Goal: Use online tool/utility: Utilize a website feature to perform a specific function

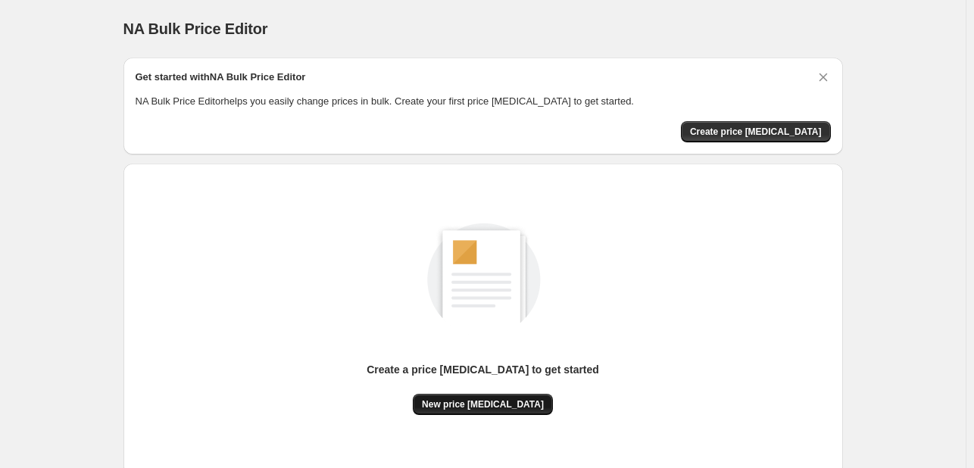
click at [477, 410] on span "New price [MEDICAL_DATA]" at bounding box center [483, 404] width 122 height 12
click at [500, 398] on span "New price [MEDICAL_DATA]" at bounding box center [483, 404] width 122 height 12
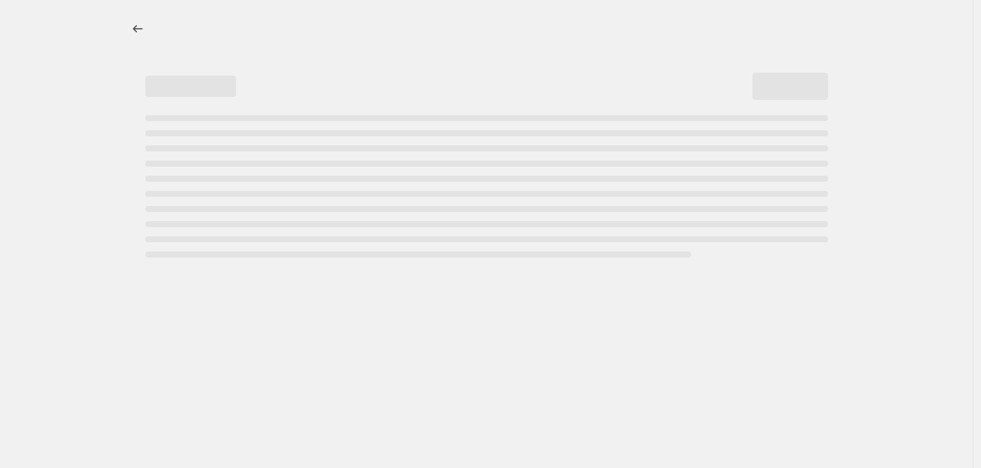
select select "percentage"
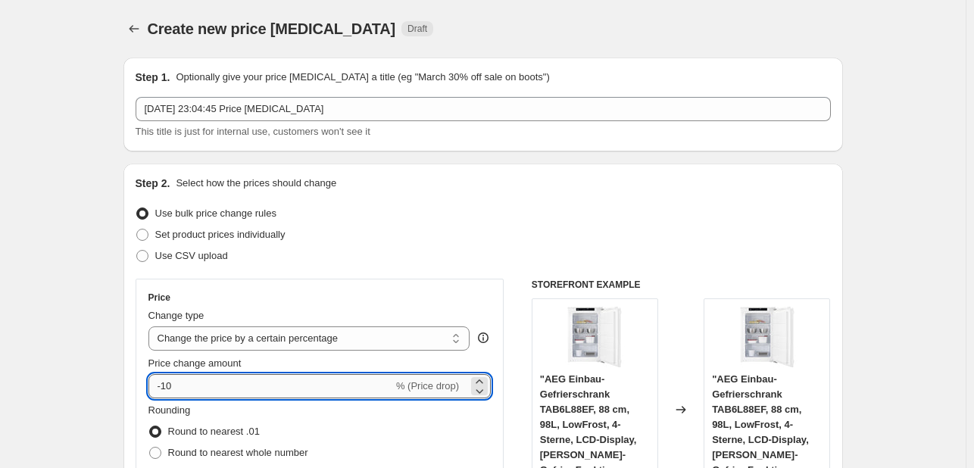
click at [238, 378] on input "-10" at bounding box center [270, 386] width 245 height 24
type input "-1"
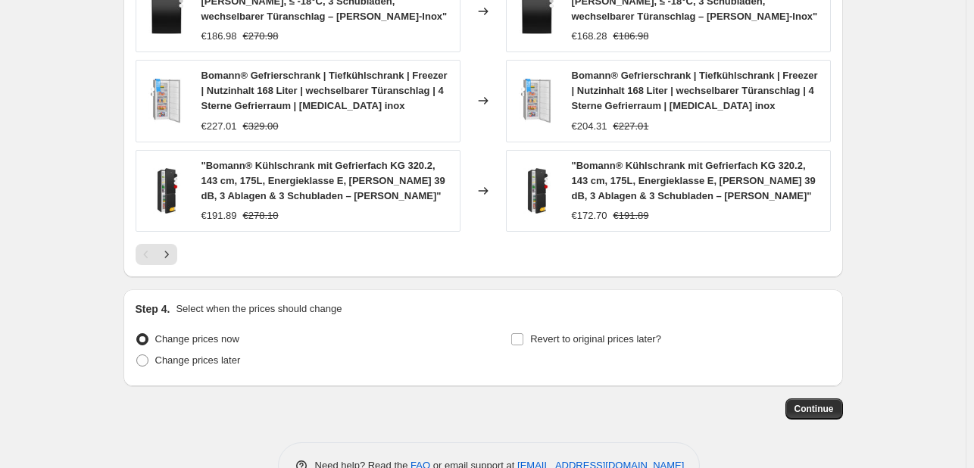
scroll to position [1160, 0]
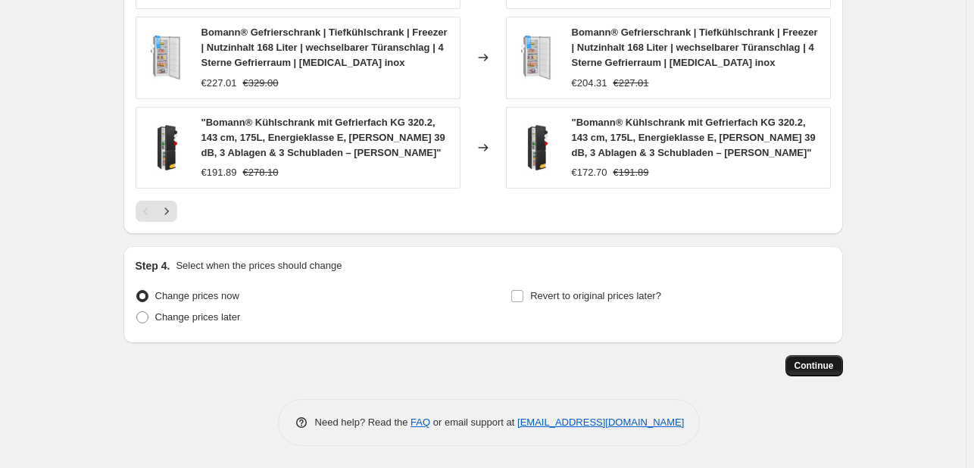
type input "-30"
click at [834, 371] on button "Continue" at bounding box center [814, 365] width 58 height 21
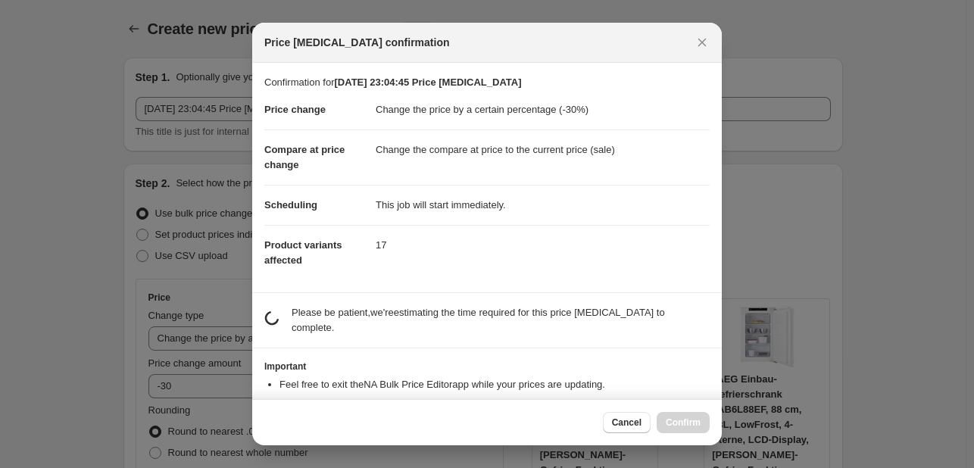
scroll to position [0, 0]
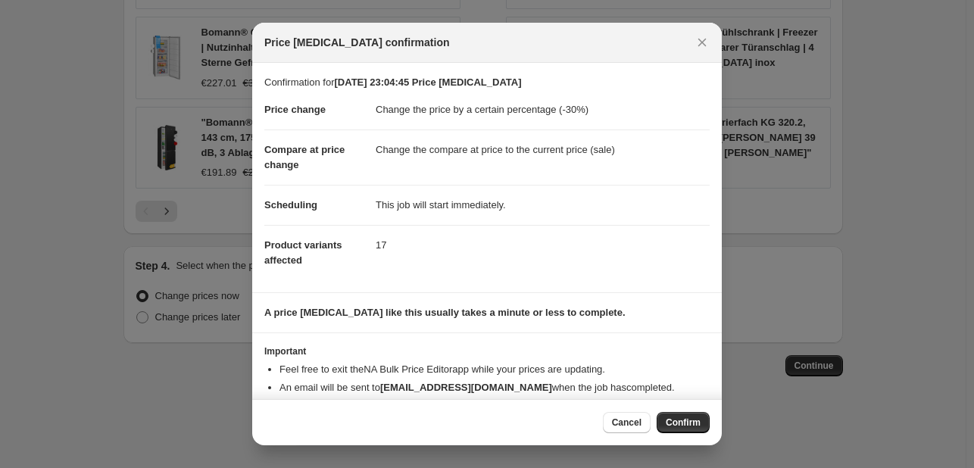
click at [678, 424] on span "Confirm" at bounding box center [683, 422] width 35 height 12
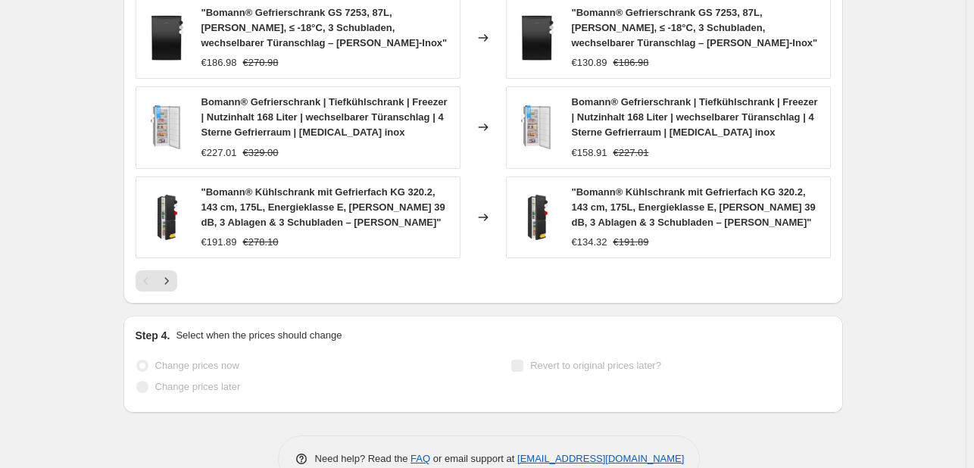
scroll to position [1199, 0]
